Goal: Find specific page/section: Find specific page/section

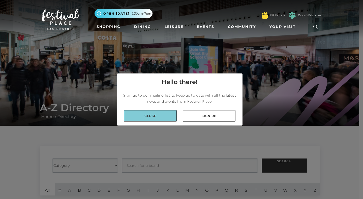
click at [144, 117] on link "Close" at bounding box center [150, 115] width 53 height 11
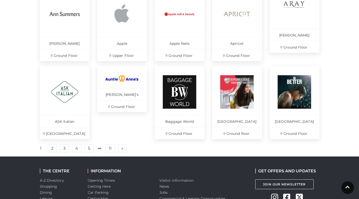
scroll to position [326, 0]
click at [122, 150] on span "»" at bounding box center [122, 149] width 2 height 4
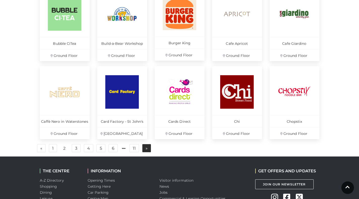
click at [149, 148] on link "» Next" at bounding box center [146, 148] width 9 height 8
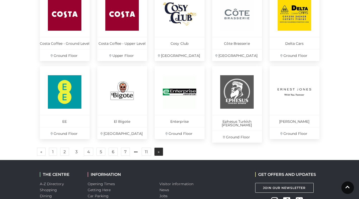
click at [159, 150] on span "»" at bounding box center [159, 152] width 2 height 4
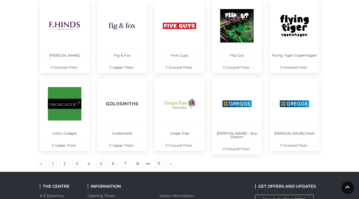
scroll to position [313, 0]
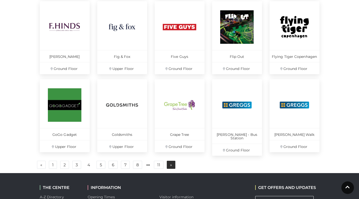
click at [171, 163] on span "»" at bounding box center [171, 165] width 2 height 4
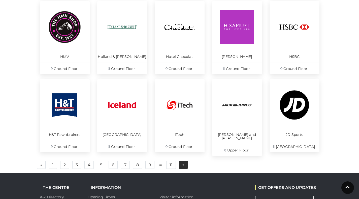
click at [186, 163] on link "» Next" at bounding box center [183, 165] width 9 height 8
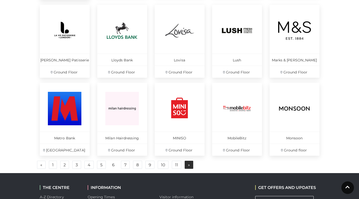
click at [189, 165] on span "»" at bounding box center [189, 165] width 2 height 4
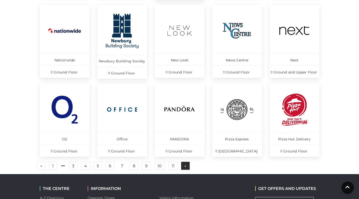
click at [185, 167] on span "»" at bounding box center [185, 166] width 2 height 4
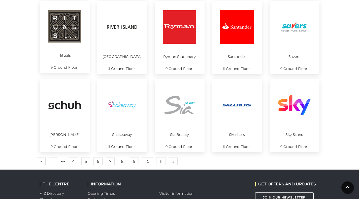
click at [187, 165] on ul "« Previous 1 4 5 6 7 8 9 10 11 » Next" at bounding box center [179, 162] width 287 height 8
click at [173, 162] on span "»" at bounding box center [173, 162] width 2 height 4
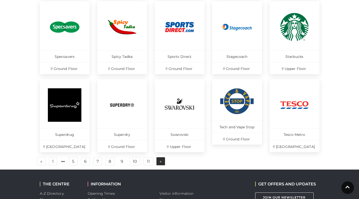
click at [161, 162] on span "»" at bounding box center [161, 162] width 2 height 4
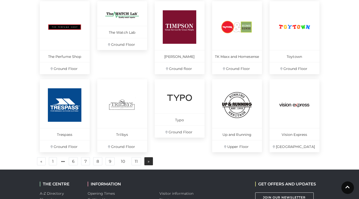
click at [148, 161] on span "»" at bounding box center [149, 162] width 2 height 4
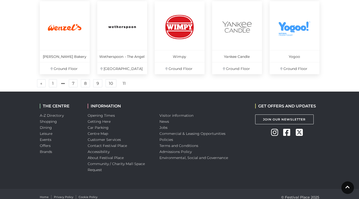
click at [152, 162] on div "INFORMATION Opening Times Getting Here Car Parking Centre Map Customer Services…" at bounding box center [120, 141] width 72 height 98
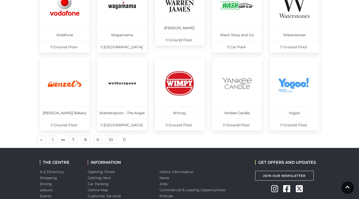
scroll to position [256, 0]
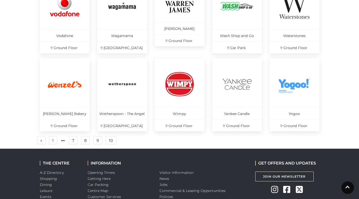
click at [124, 140] on link "11" at bounding box center [124, 141] width 9 height 8
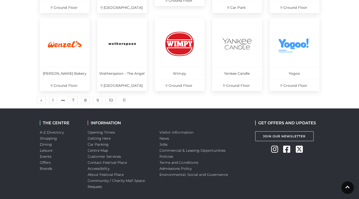
scroll to position [319, 0]
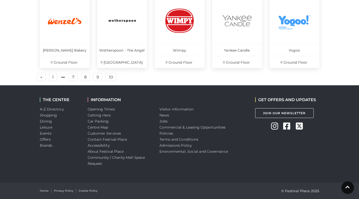
click at [124, 76] on link "11" at bounding box center [124, 77] width 9 height 8
click at [115, 75] on link "10" at bounding box center [111, 77] width 11 height 8
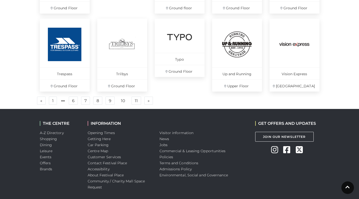
scroll to position [397, 0]
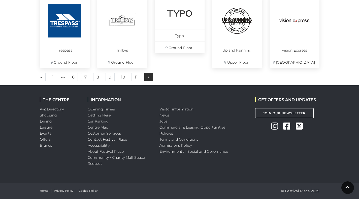
click at [148, 78] on span "»" at bounding box center [149, 77] width 2 height 4
click at [148, 75] on span "»" at bounding box center [149, 77] width 2 height 4
click at [149, 77] on span "»" at bounding box center [149, 77] width 2 height 4
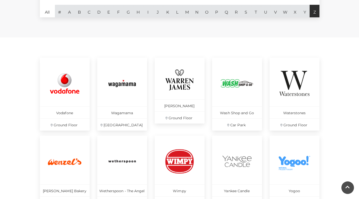
click at [315, 16] on link "Z" at bounding box center [315, 11] width 10 height 13
